Goal: Navigation & Orientation: Find specific page/section

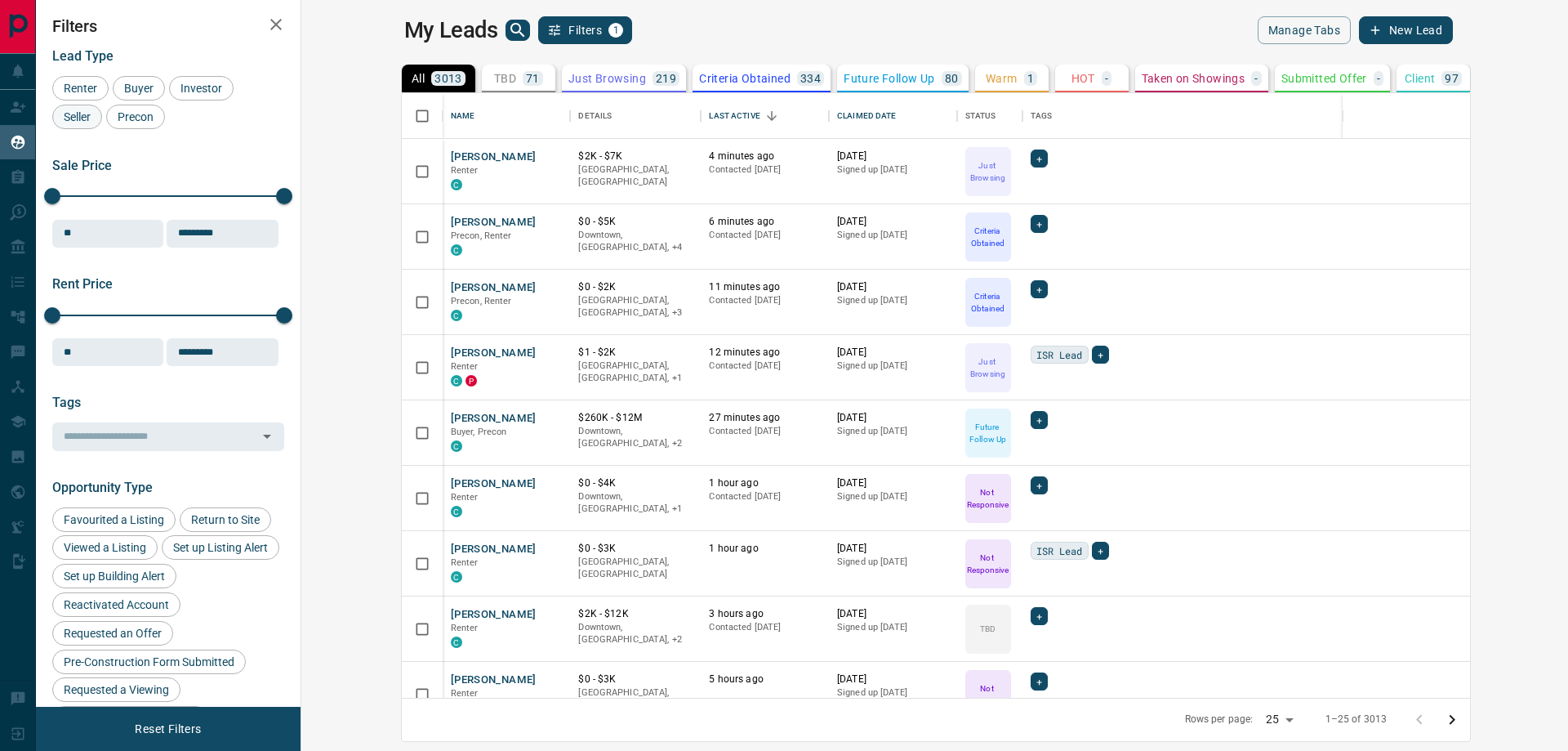
scroll to position [592, 1247]
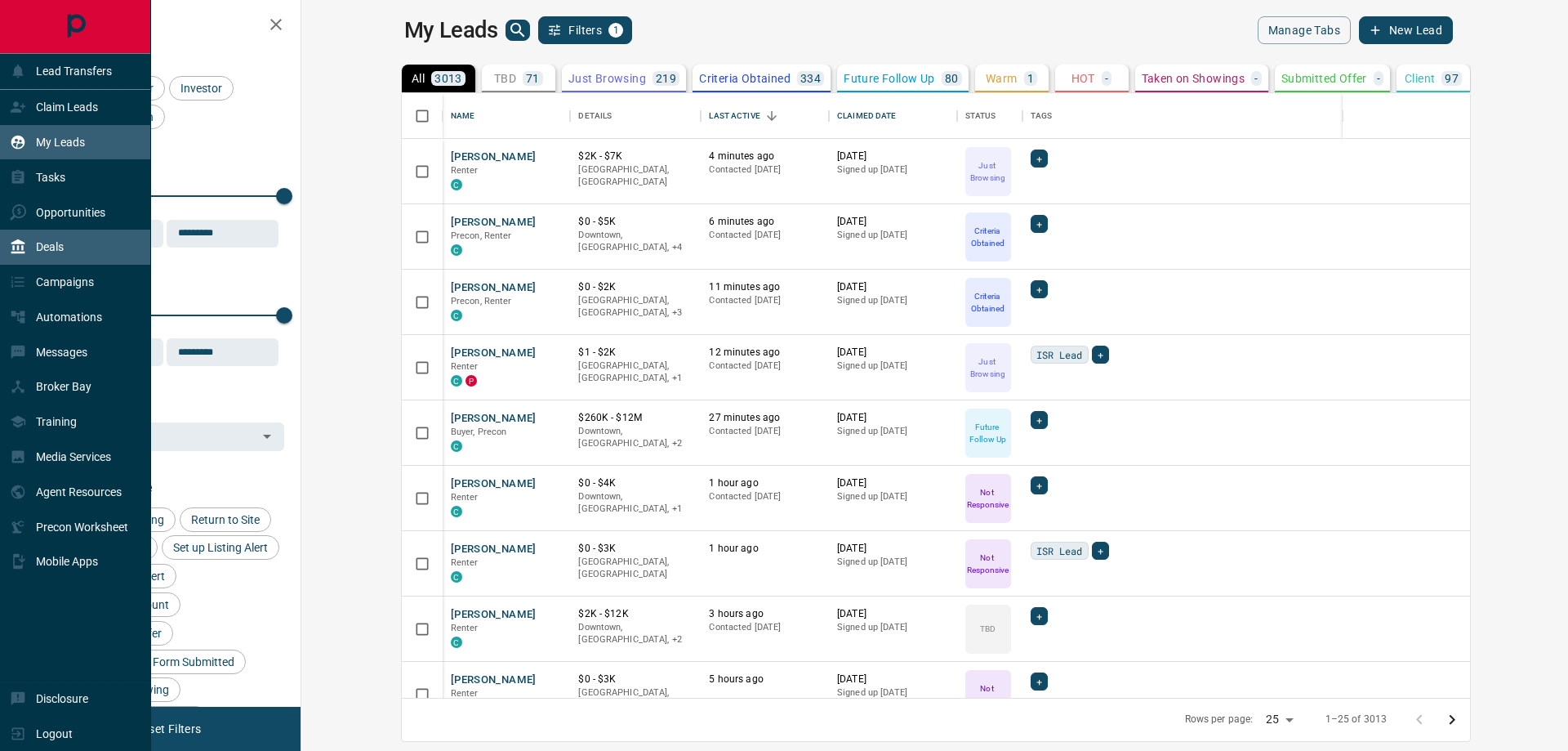
click at [50, 246] on p "Deals" at bounding box center [49, 247] width 28 height 14
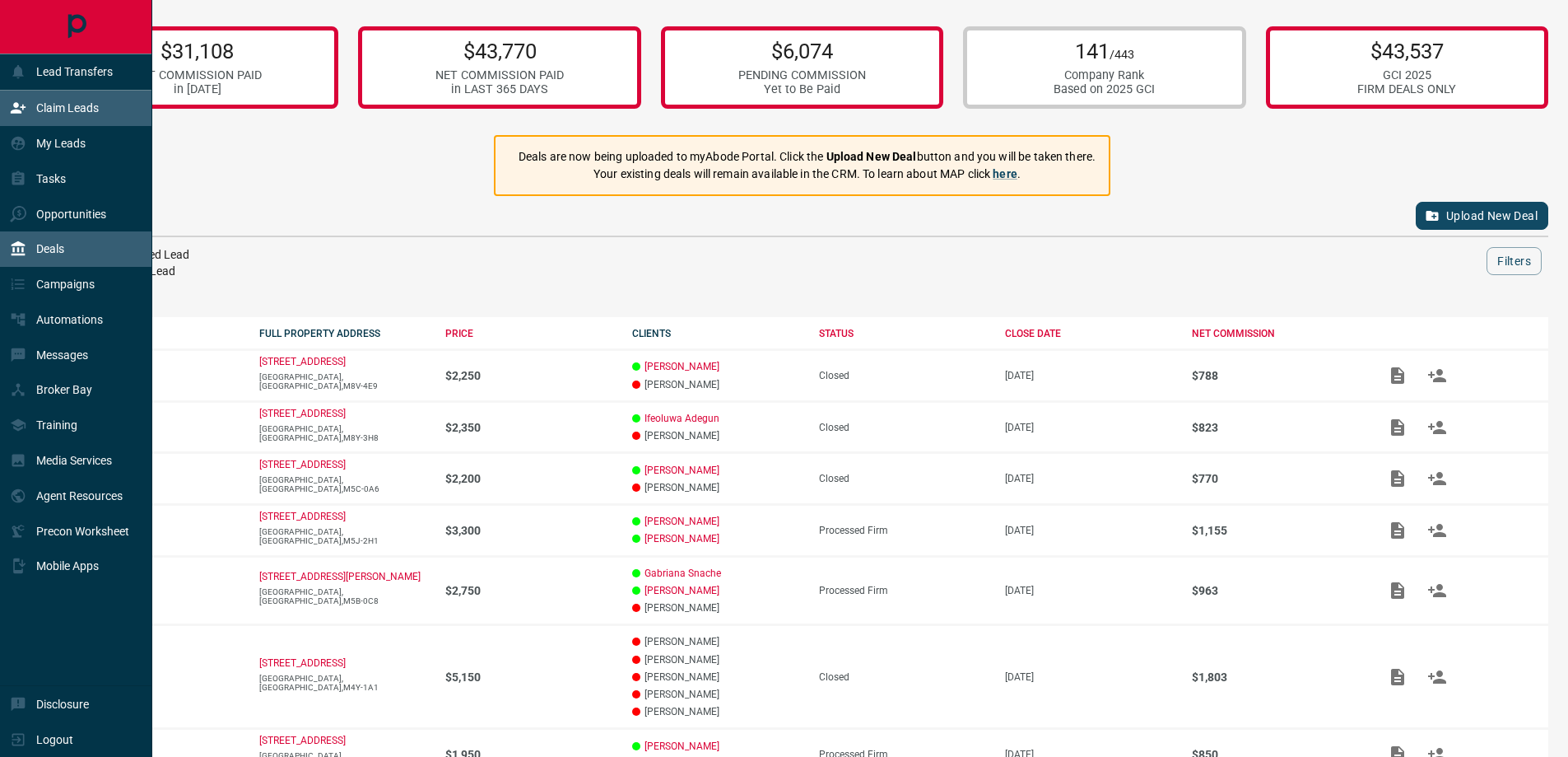
click at [88, 117] on div "Claim Leads" at bounding box center [54, 108] width 89 height 27
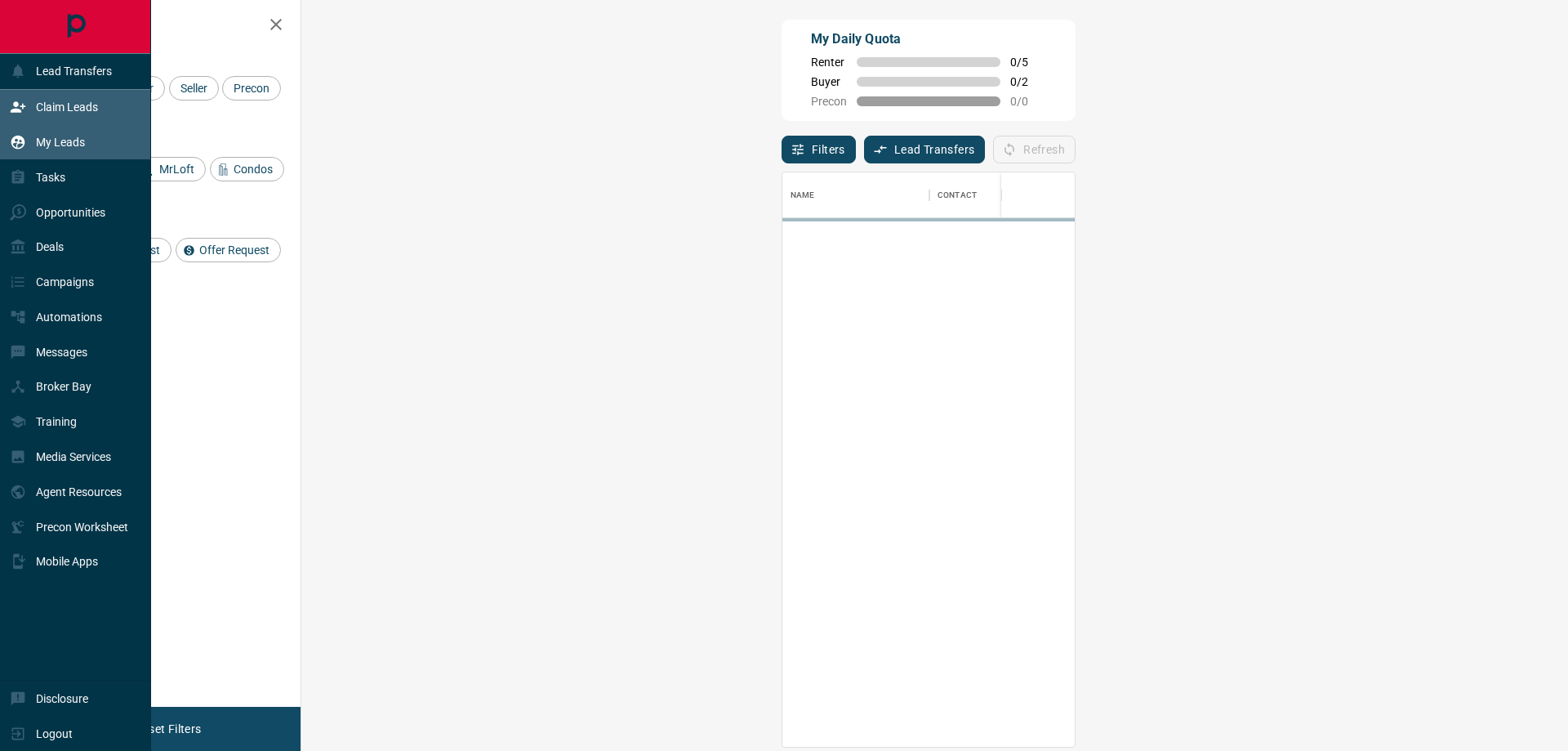
scroll to position [563, 1219]
click at [87, 144] on div "My Leads" at bounding box center [75, 142] width 151 height 35
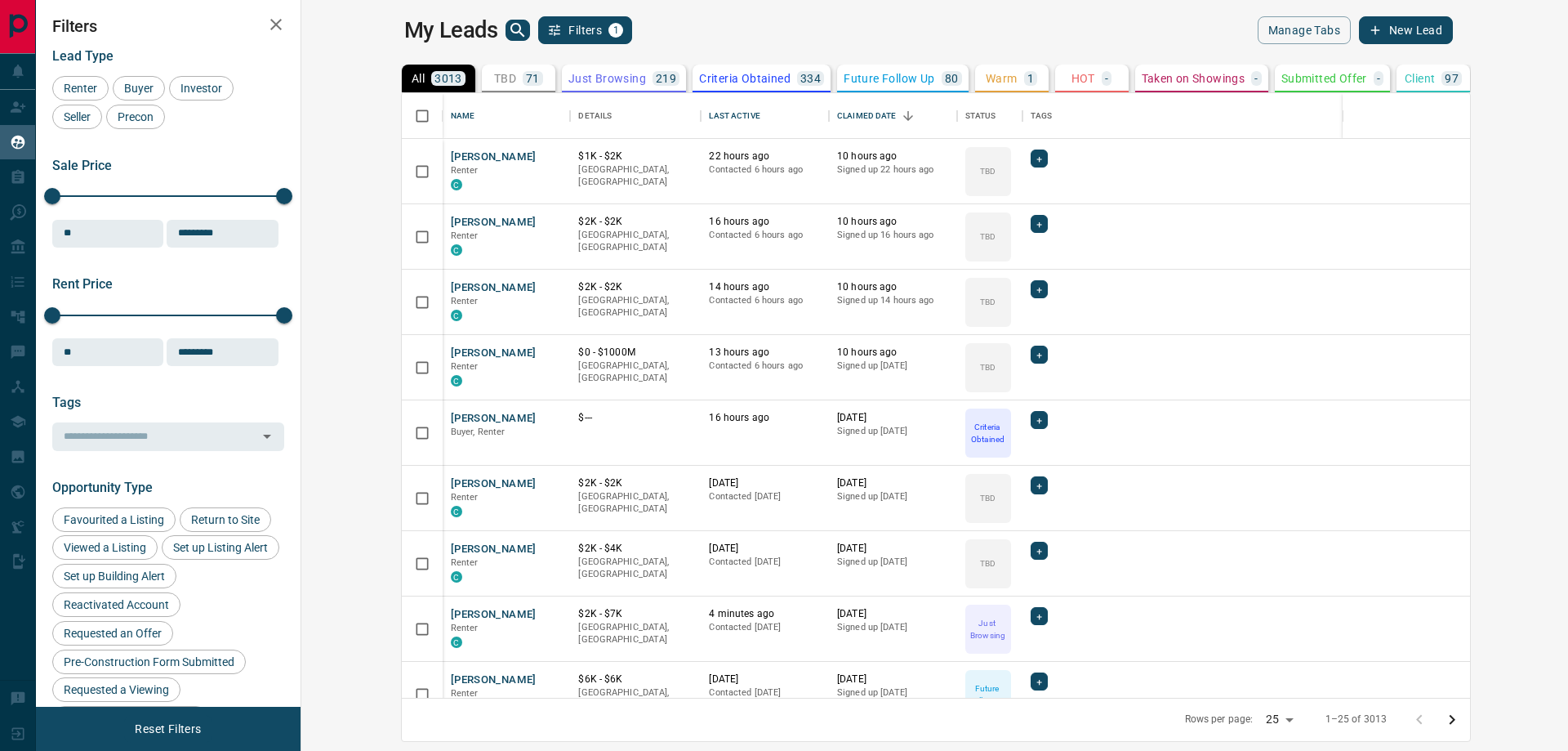
scroll to position [592, 1247]
click at [709, 105] on div "Last Active" at bounding box center [734, 115] width 50 height 45
